Goal: Task Accomplishment & Management: Use online tool/utility

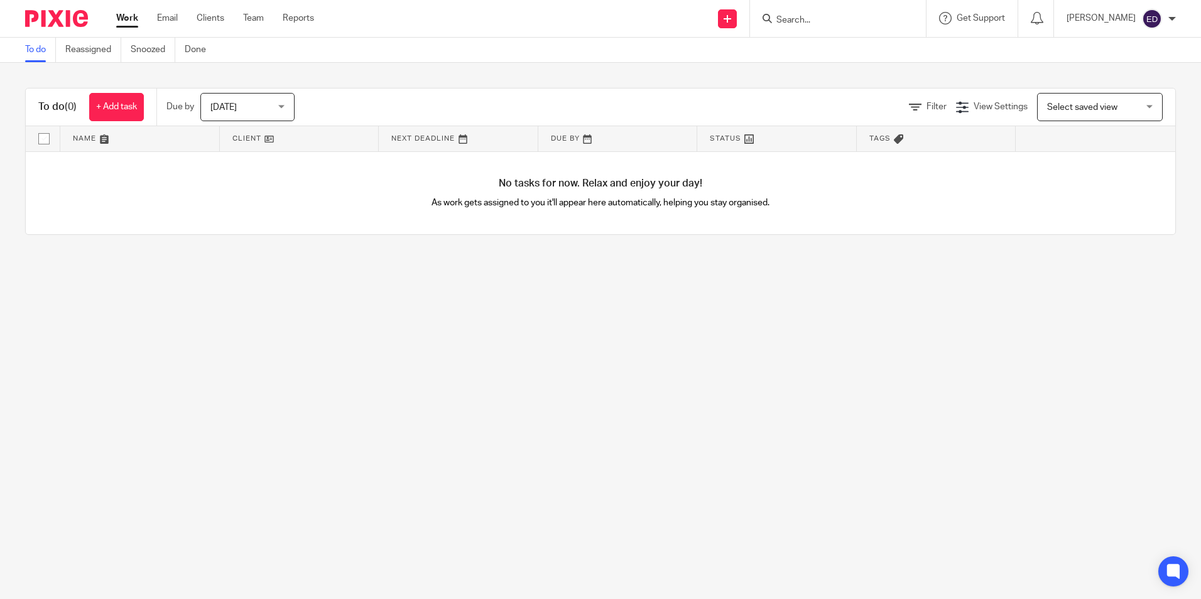
click at [888, 24] on input "Search" at bounding box center [831, 20] width 113 height 11
click at [213, 16] on link "Clients" at bounding box center [211, 18] width 28 height 13
click at [204, 15] on link "Clients" at bounding box center [211, 18] width 28 height 13
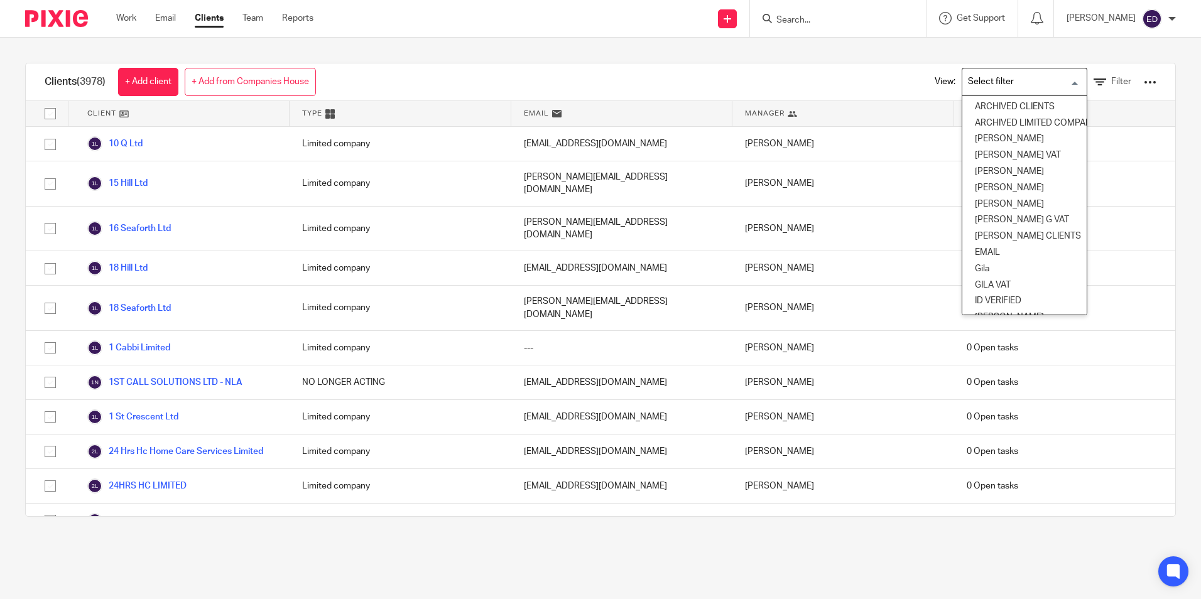
click at [1059, 83] on input "Search for option" at bounding box center [1021, 82] width 116 height 22
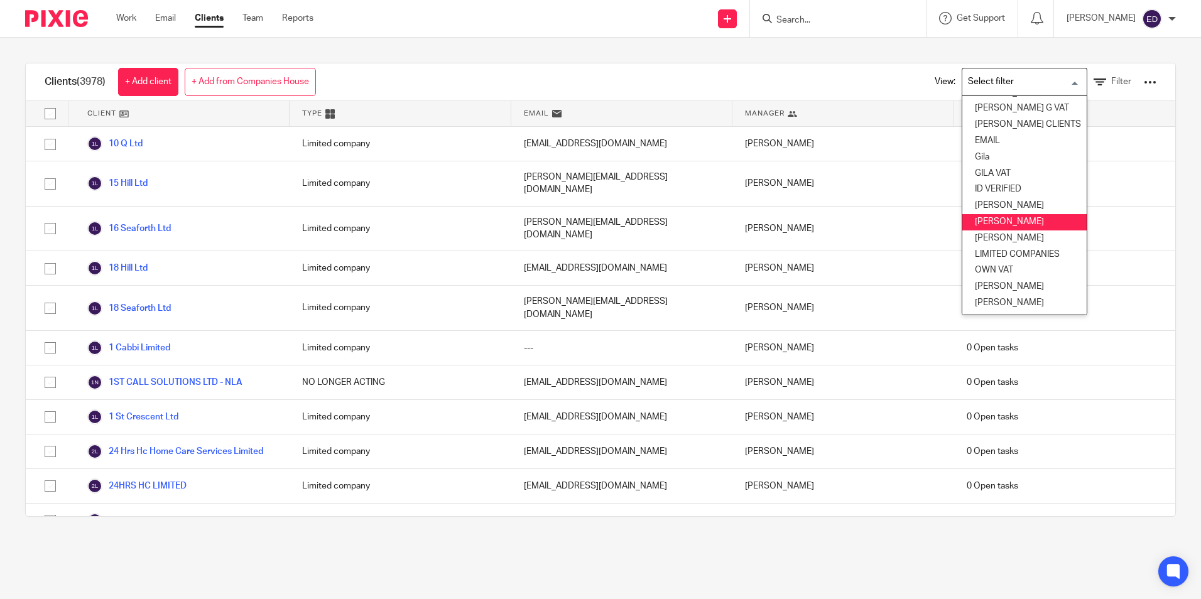
scroll to position [121, 0]
click at [1012, 279] on li "[PERSON_NAME]" at bounding box center [1024, 287] width 124 height 16
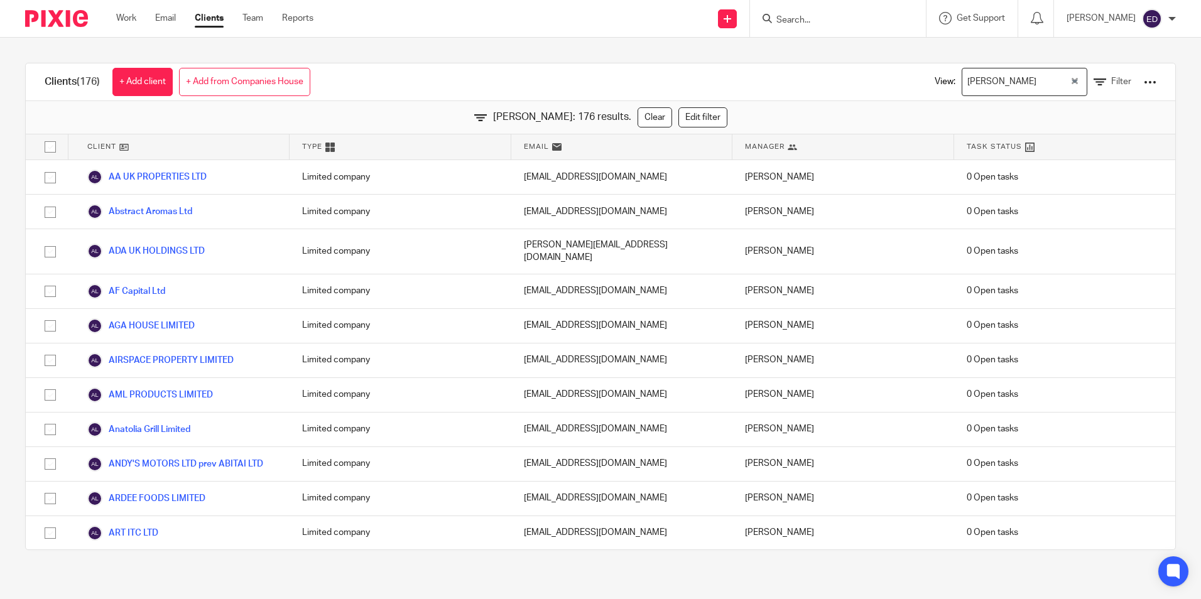
click at [1143, 78] on div at bounding box center [1149, 82] width 13 height 13
click at [1093, 145] on link "Export clients to CSV file" at bounding box center [1048, 148] width 175 height 19
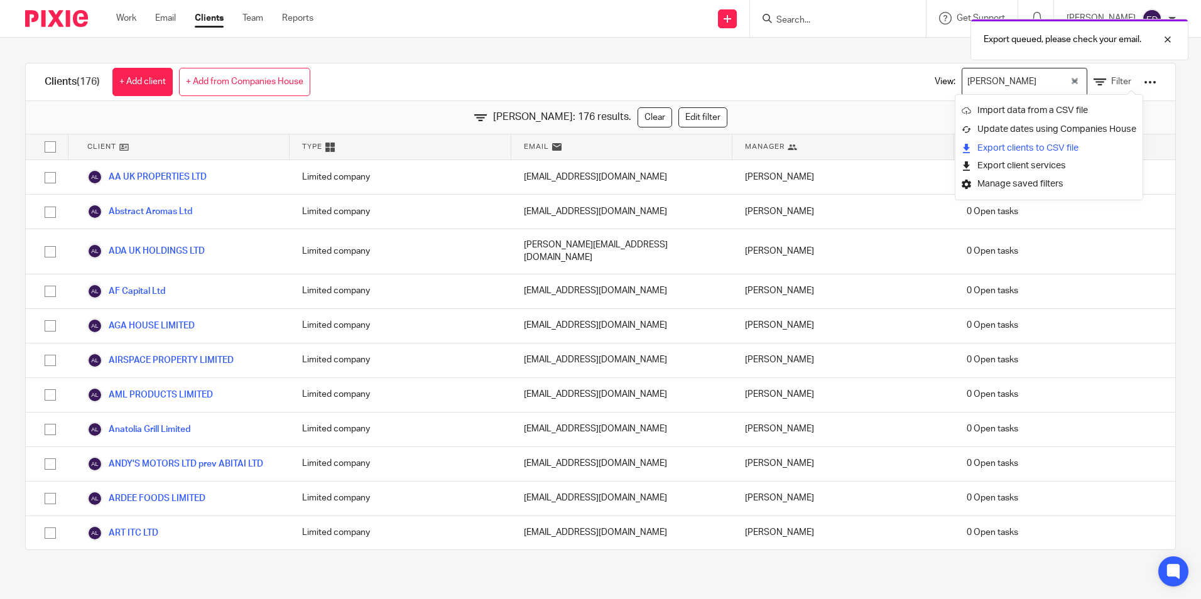
click at [1075, 148] on link "Export clients to CSV file" at bounding box center [1048, 148] width 175 height 19
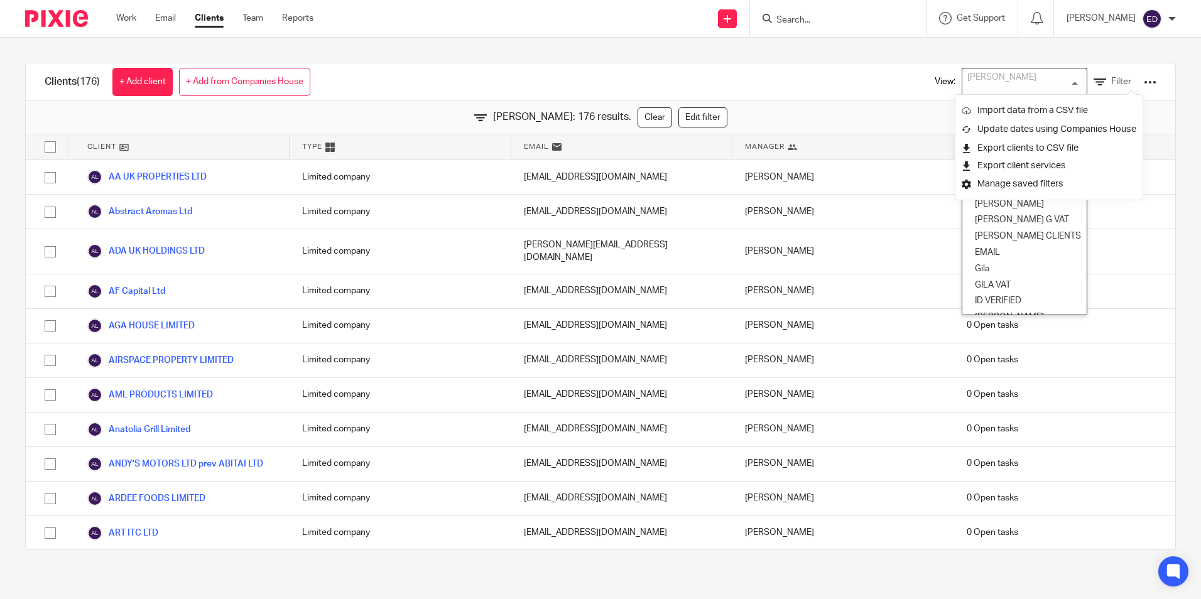
click at [1056, 83] on div "[PERSON_NAME] Loading..." at bounding box center [1024, 82] width 126 height 28
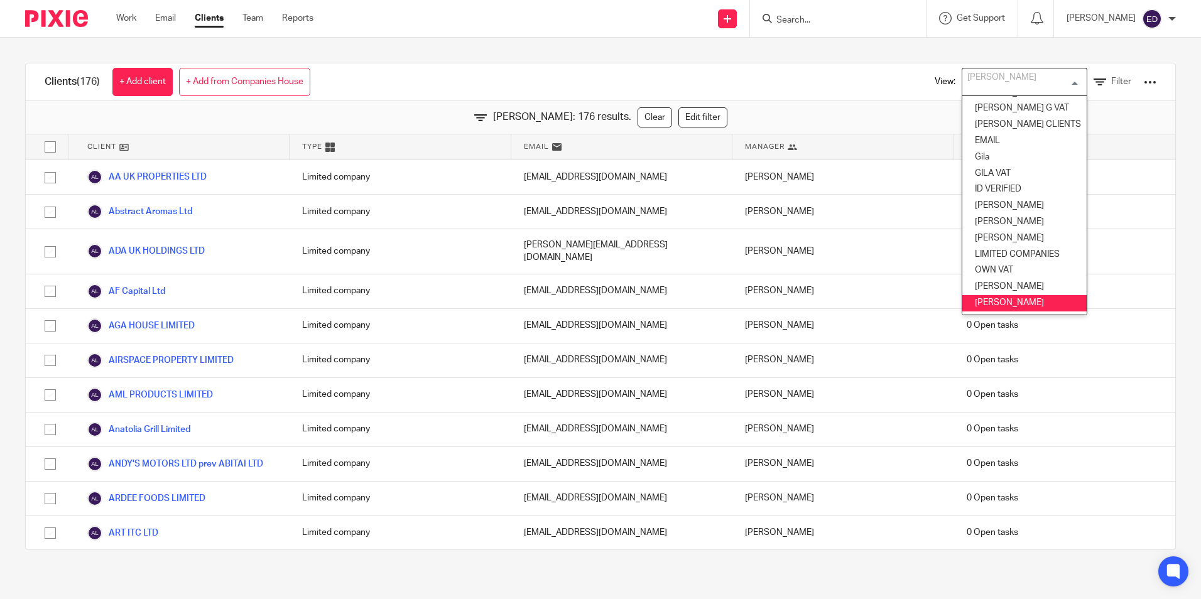
click at [1018, 295] on li "[PERSON_NAME]" at bounding box center [1024, 303] width 124 height 16
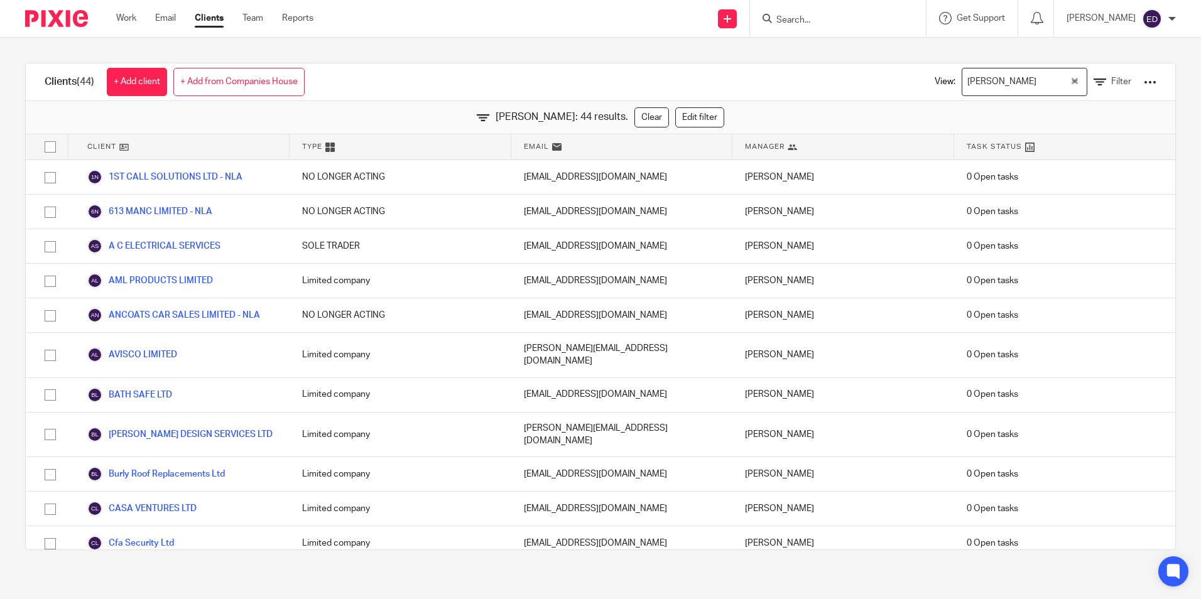
click at [1143, 79] on div at bounding box center [1149, 82] width 13 height 13
click at [1088, 142] on link "Export clients to CSV file" at bounding box center [1048, 148] width 175 height 19
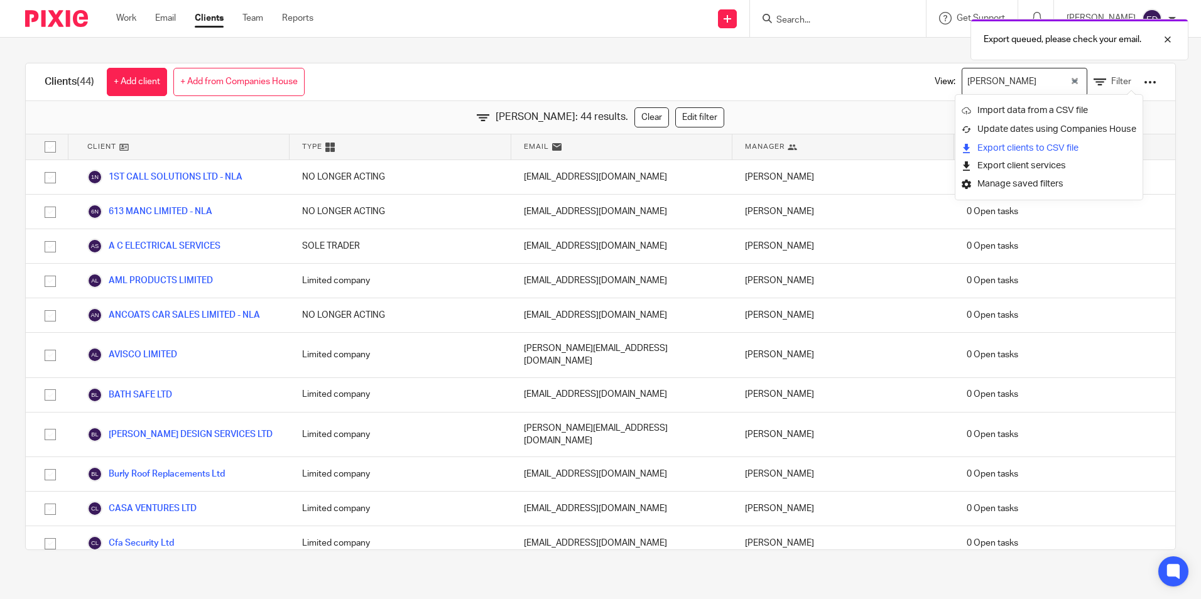
click at [1089, 148] on link "Export clients to CSV file" at bounding box center [1048, 148] width 175 height 19
